Goal: Task Accomplishment & Management: Manage account settings

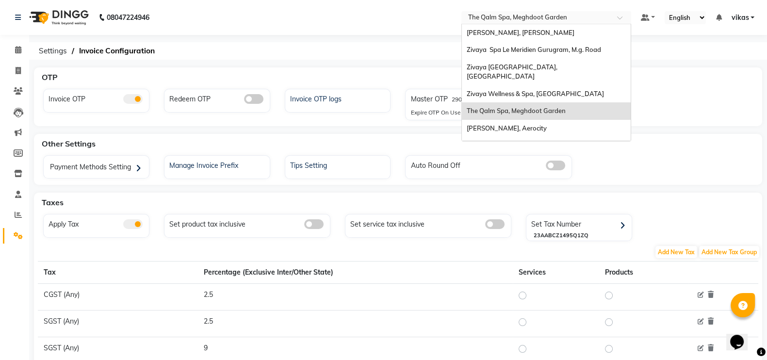
click at [498, 21] on input "text" at bounding box center [536, 19] width 141 height 10
click at [505, 41] on div "Zivaya Spa Le Meridien Gurugram, M.g. Road" at bounding box center [546, 49] width 169 height 17
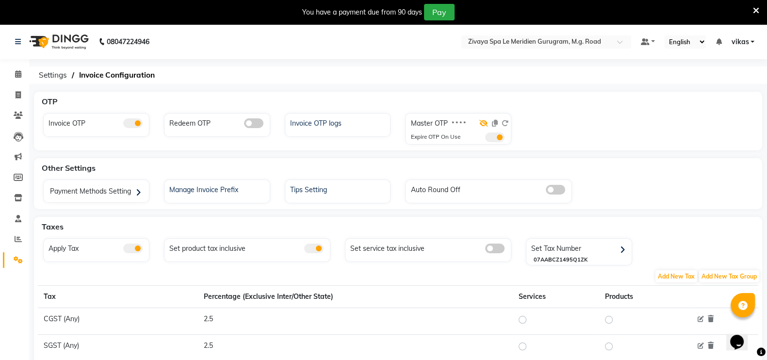
click at [486, 123] on icon at bounding box center [483, 123] width 9 height 7
click at [494, 140] on span at bounding box center [494, 137] width 19 height 10
click at [485, 139] on input "checkbox" at bounding box center [485, 139] width 0 height 0
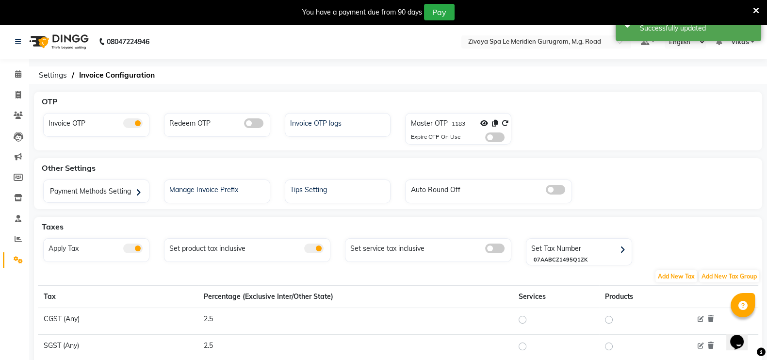
click at [760, 6] on div "You have a payment due from 90 days Pay" at bounding box center [383, 12] width 767 height 24
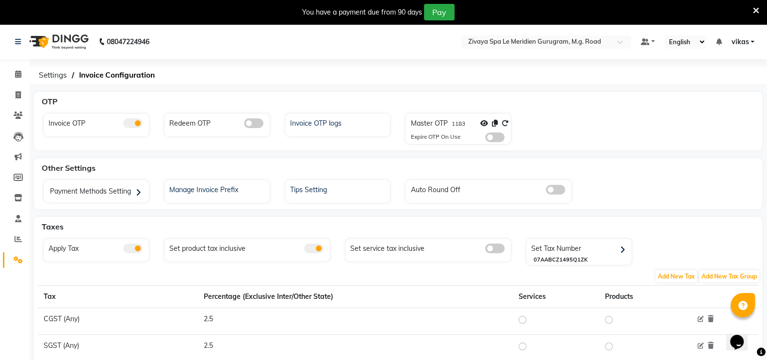
click at [756, 8] on icon at bounding box center [756, 10] width 6 height 9
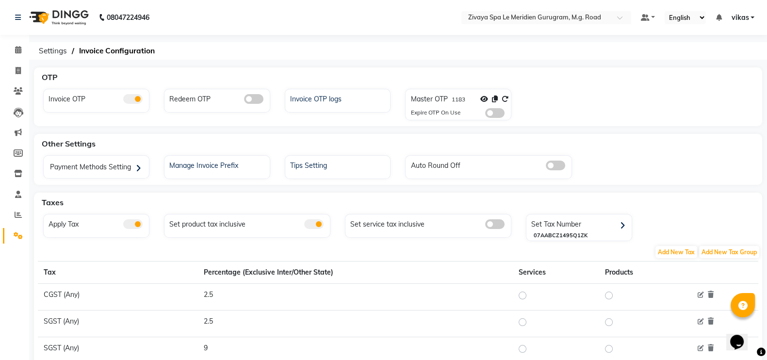
click at [495, 115] on span at bounding box center [494, 113] width 19 height 10
click at [485, 114] on input "checkbox" at bounding box center [485, 114] width 0 height 0
click at [503, 99] on icon at bounding box center [505, 99] width 7 height 7
